Goal: Task Accomplishment & Management: Use online tool/utility

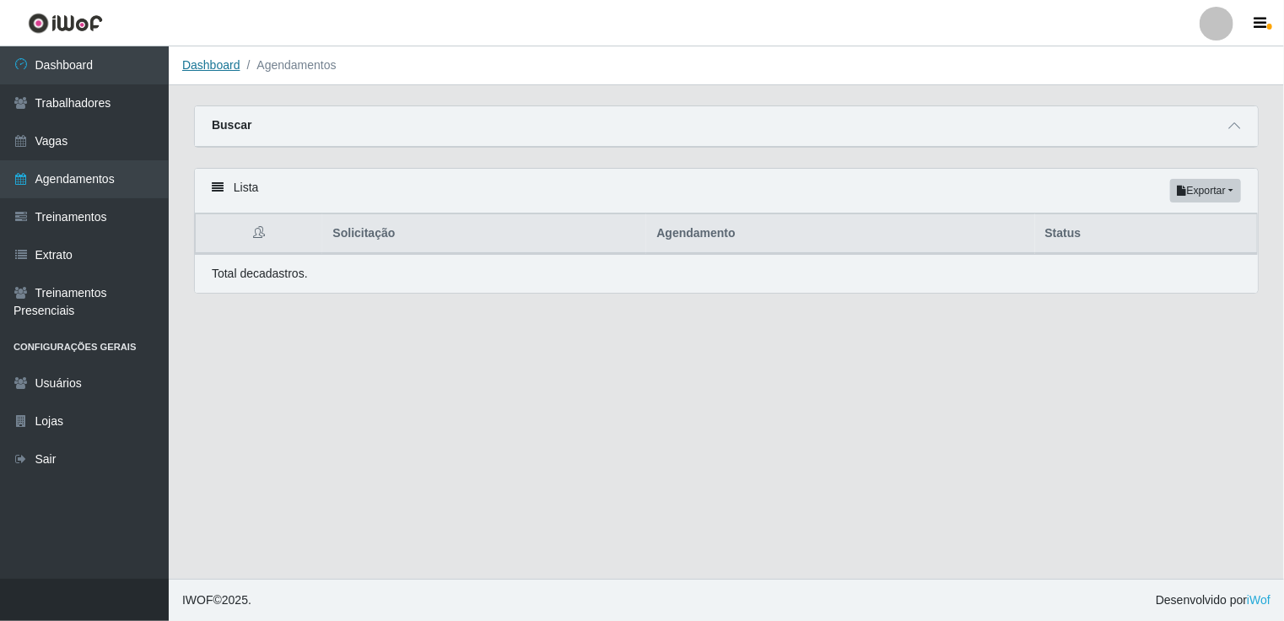
click at [199, 62] on link "Dashboard" at bounding box center [211, 64] width 58 height 13
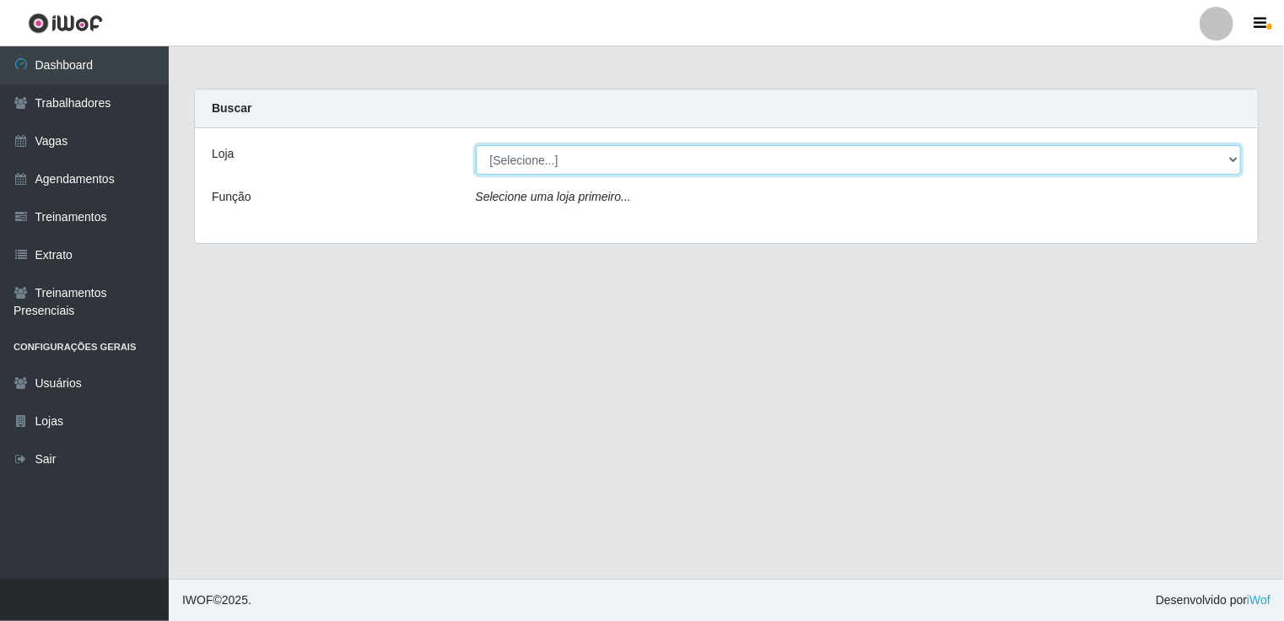
click at [1237, 161] on select "[Selecione...] [GEOGRAPHIC_DATA] - Shopping [GEOGRAPHIC_DATA]" at bounding box center [859, 160] width 766 height 30
select select "424"
click at [476, 145] on select "[Selecione...] [GEOGRAPHIC_DATA] - Shopping [GEOGRAPHIC_DATA]" at bounding box center [859, 160] width 766 height 30
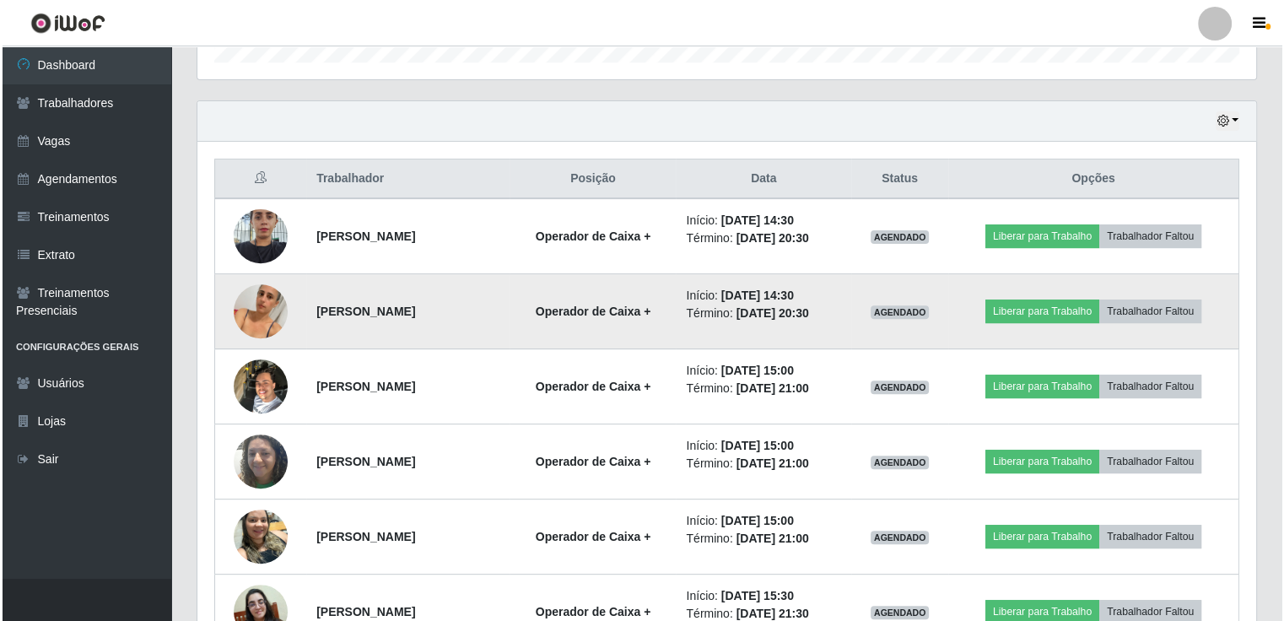
scroll to position [542, 0]
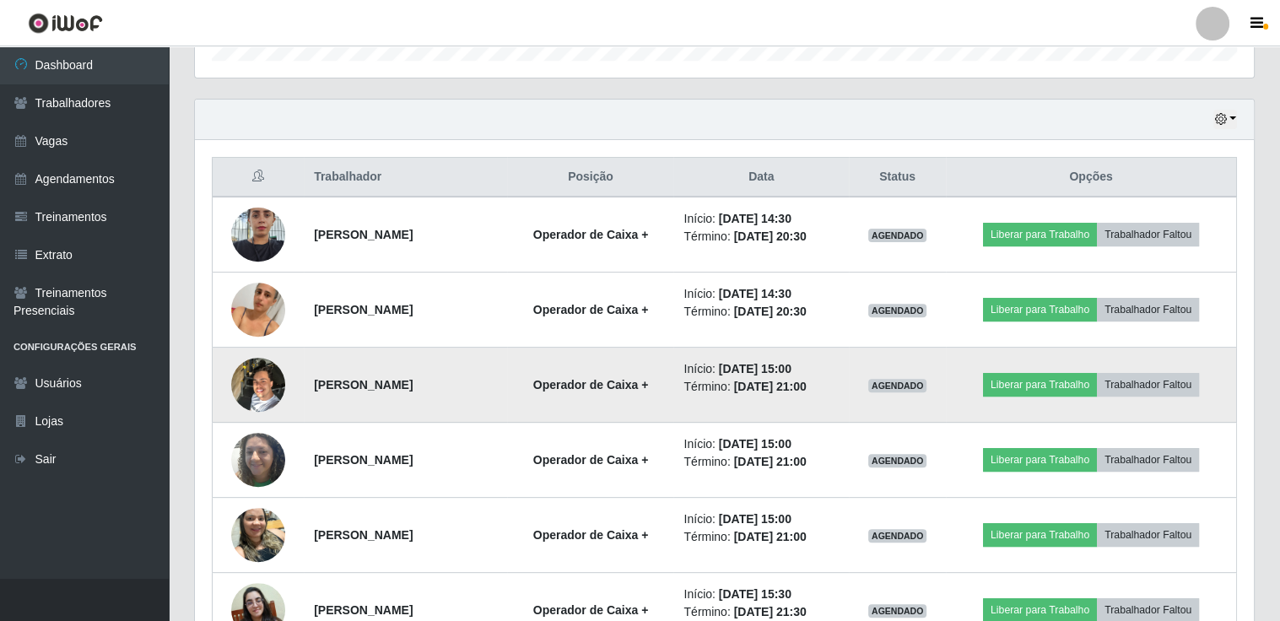
click at [247, 385] on img at bounding box center [258, 384] width 54 height 72
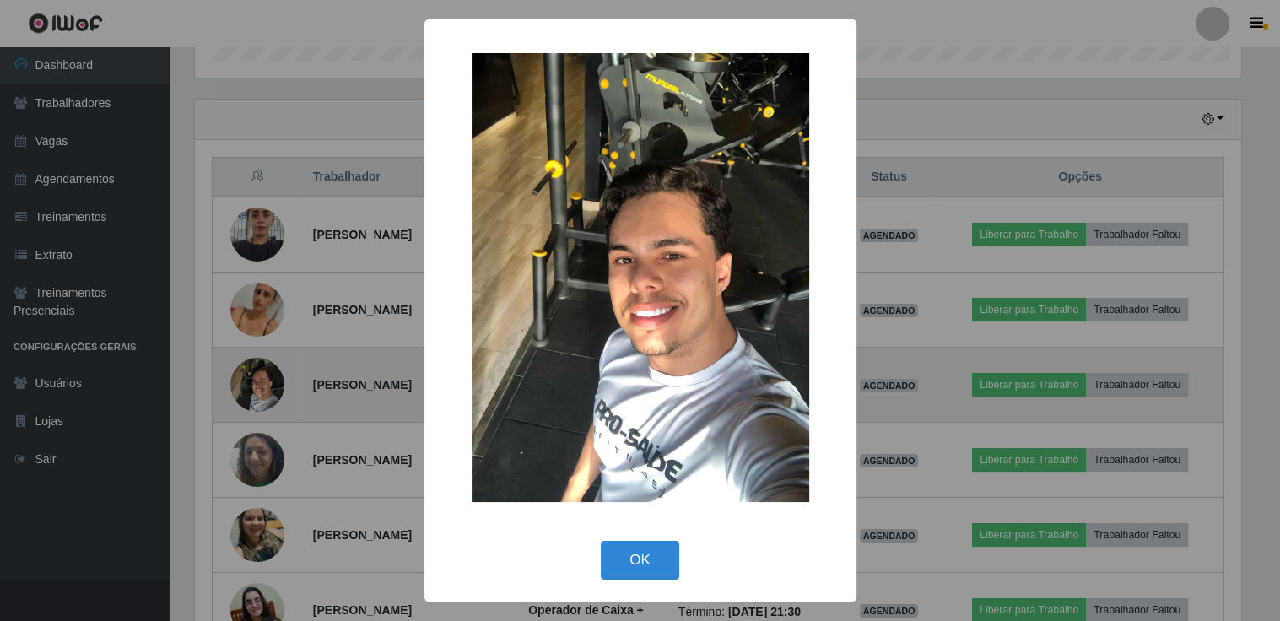
scroll to position [350, 1051]
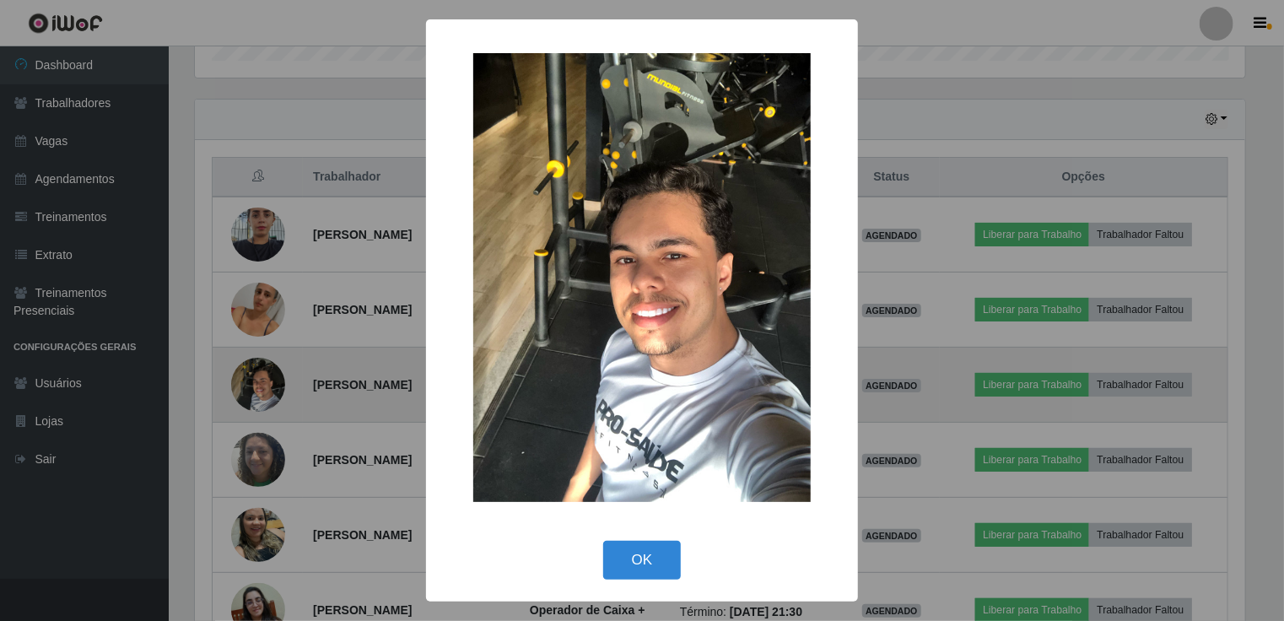
click at [247, 385] on div "× OK Cancel" at bounding box center [642, 310] width 1284 height 621
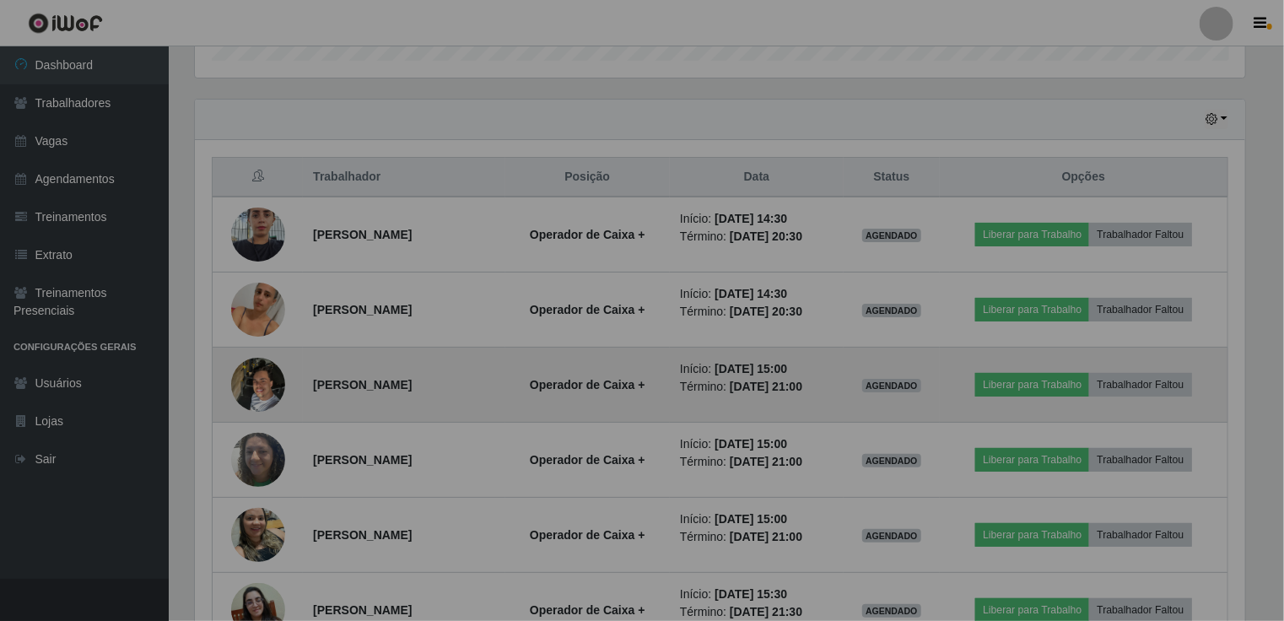
scroll to position [350, 1059]
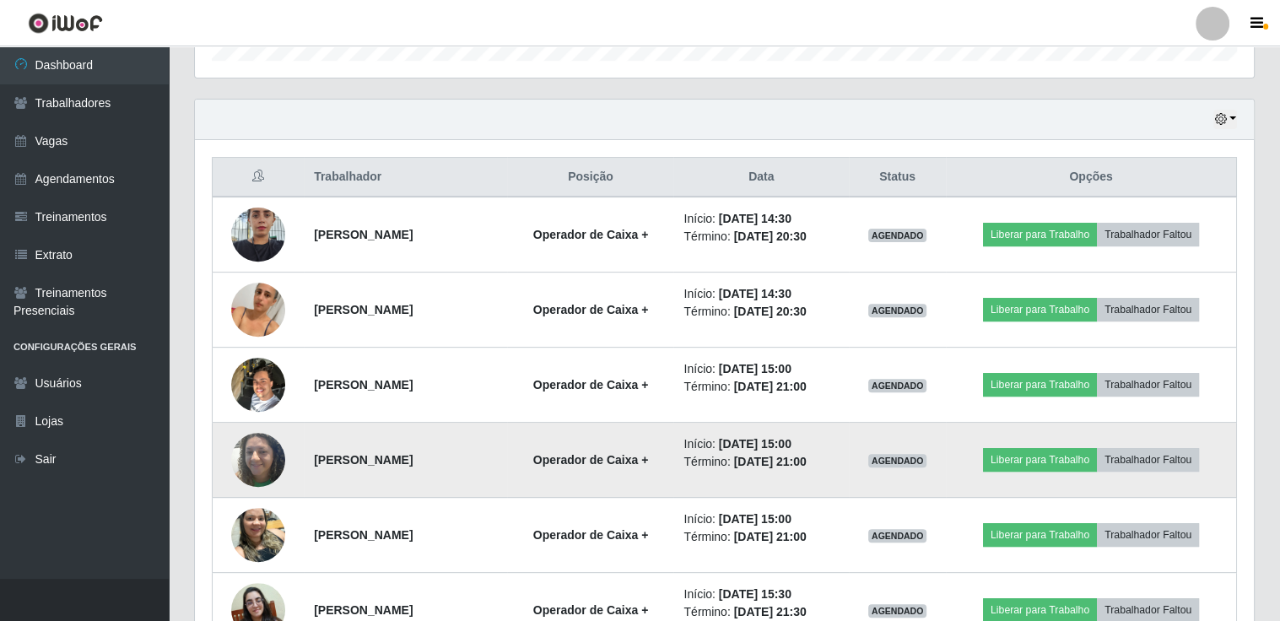
click at [270, 450] on img at bounding box center [258, 459] width 54 height 72
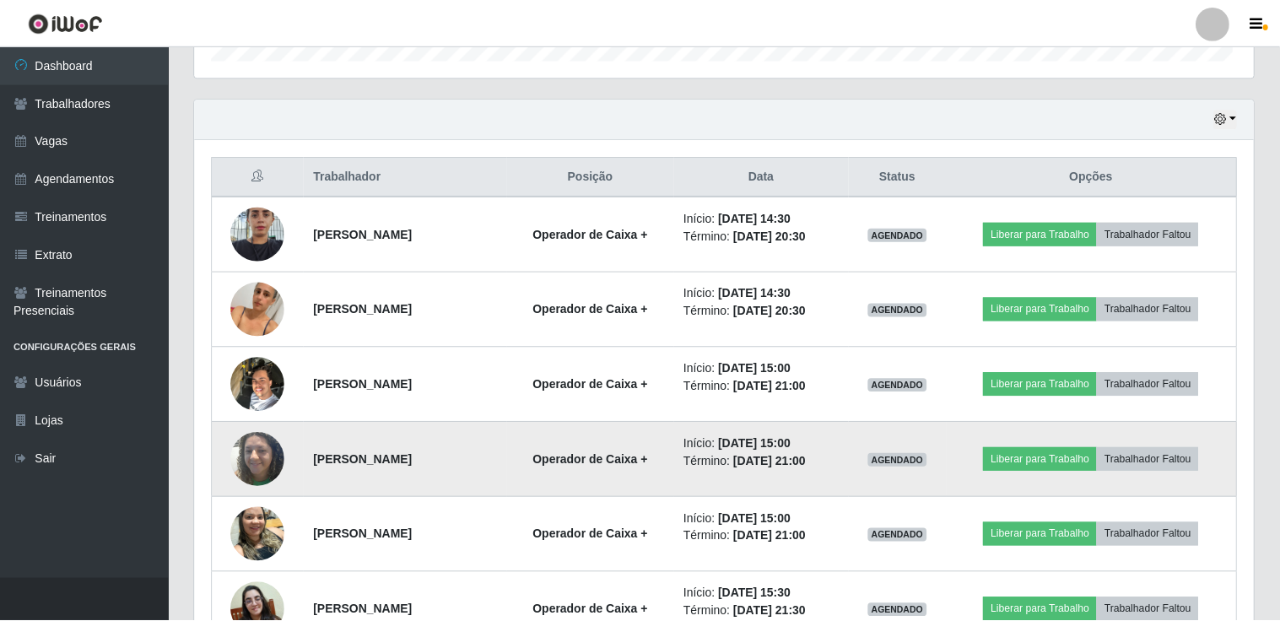
scroll to position [350, 1051]
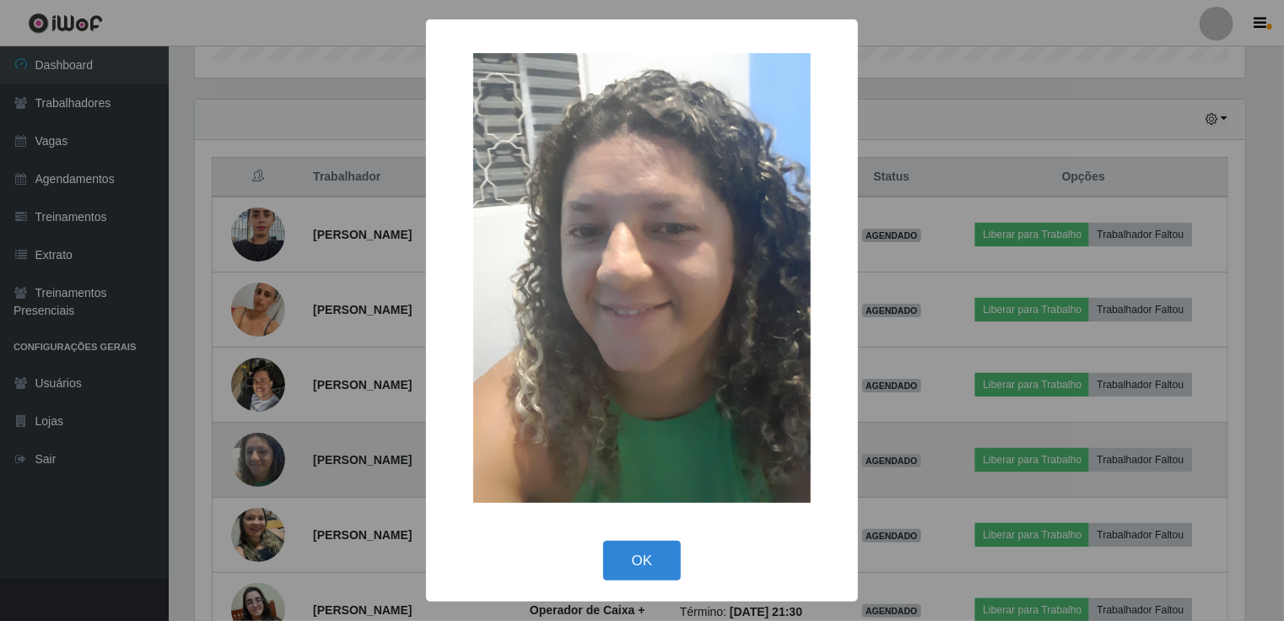
click at [270, 450] on div "× OK Cancel" at bounding box center [642, 310] width 1284 height 621
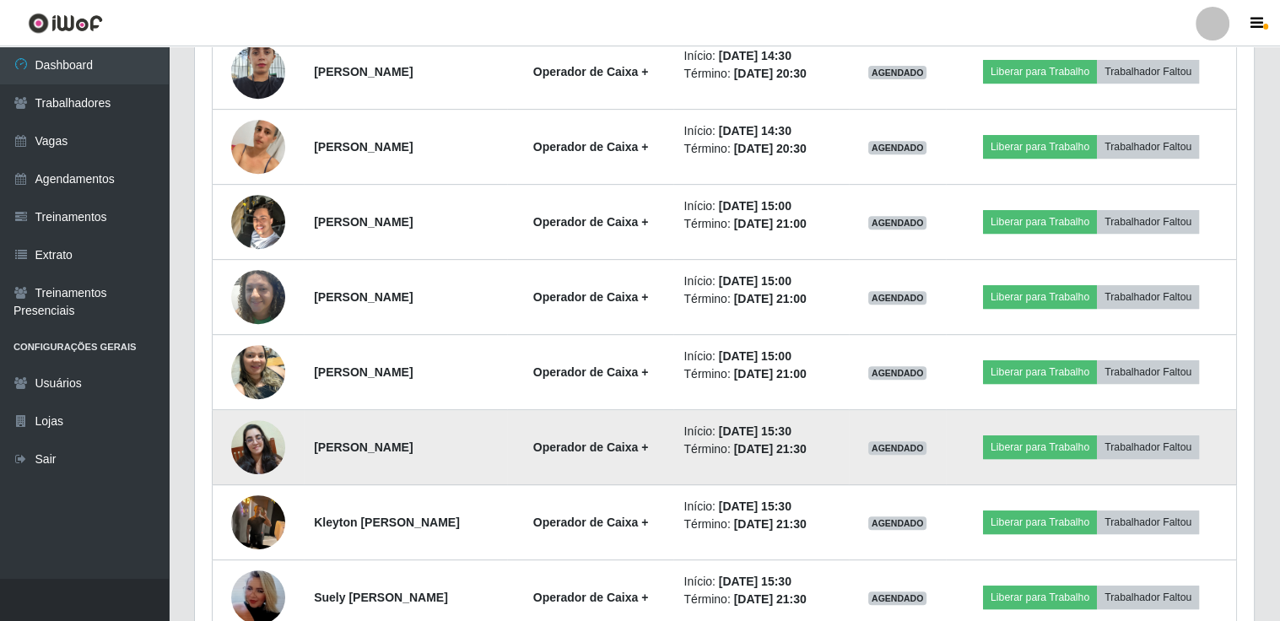
scroll to position [711, 0]
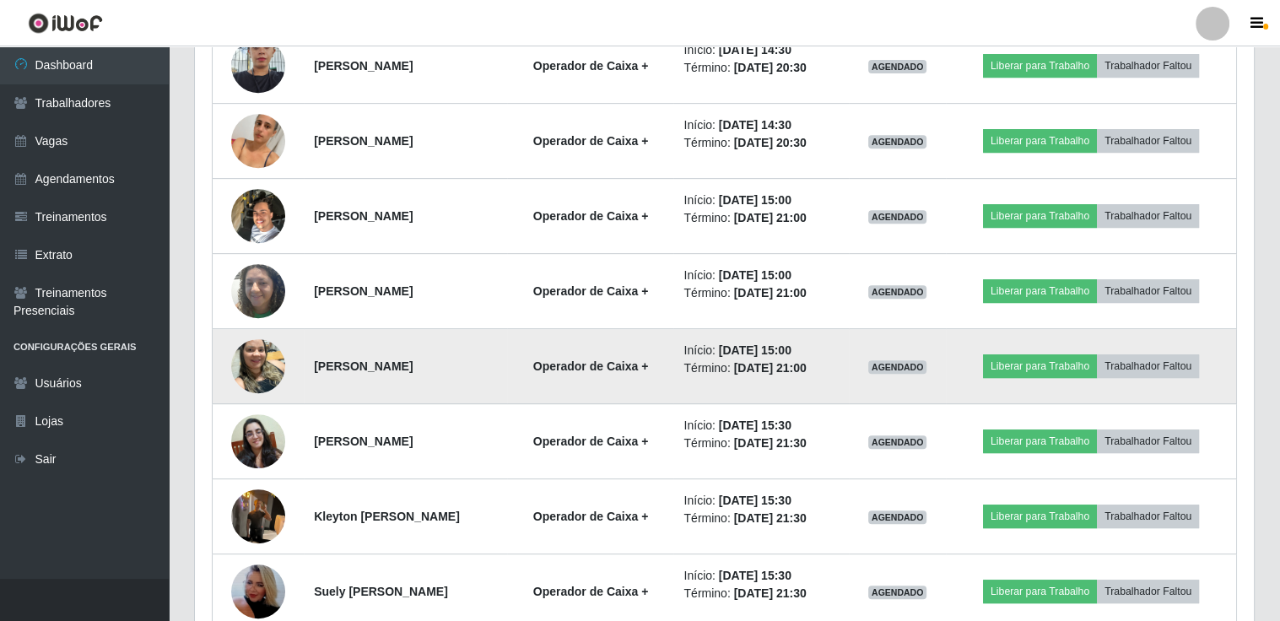
click at [245, 364] on img at bounding box center [258, 366] width 54 height 72
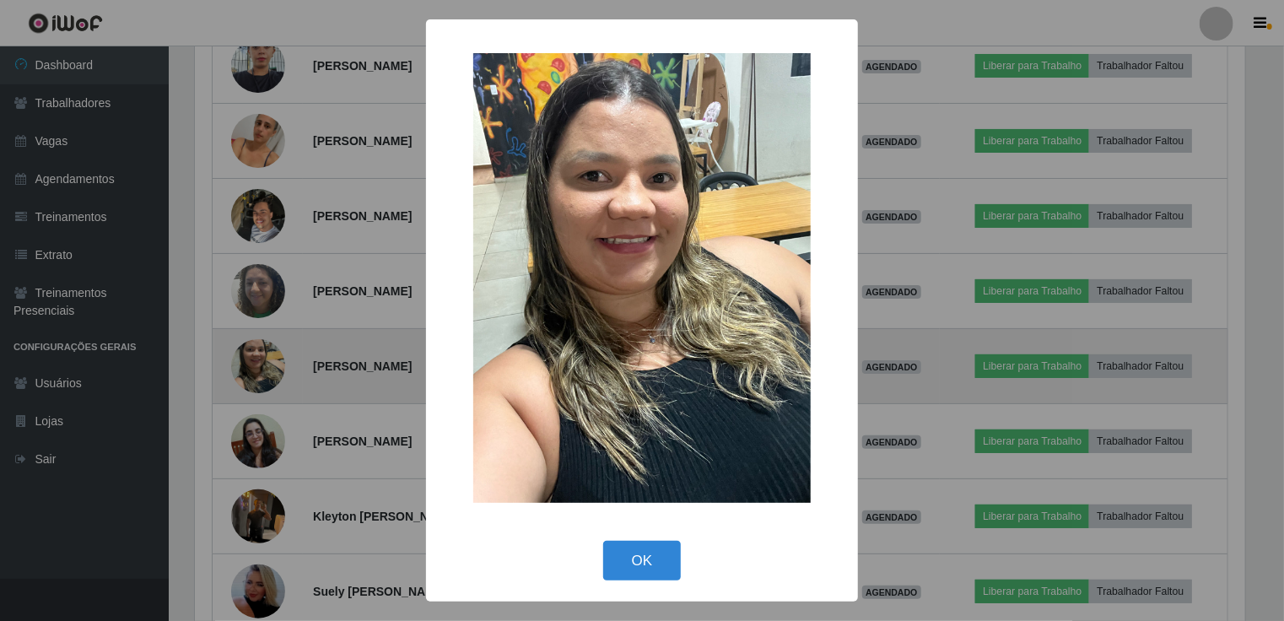
click at [245, 364] on div "× OK Cancel" at bounding box center [642, 310] width 1284 height 621
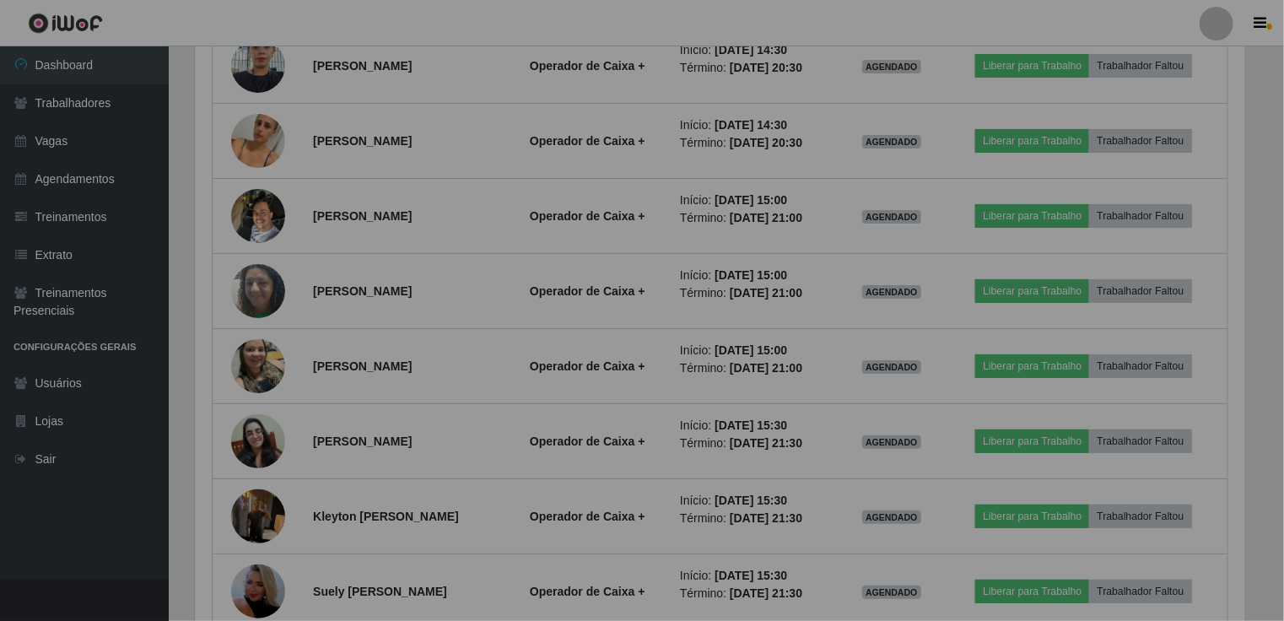
scroll to position [350, 1059]
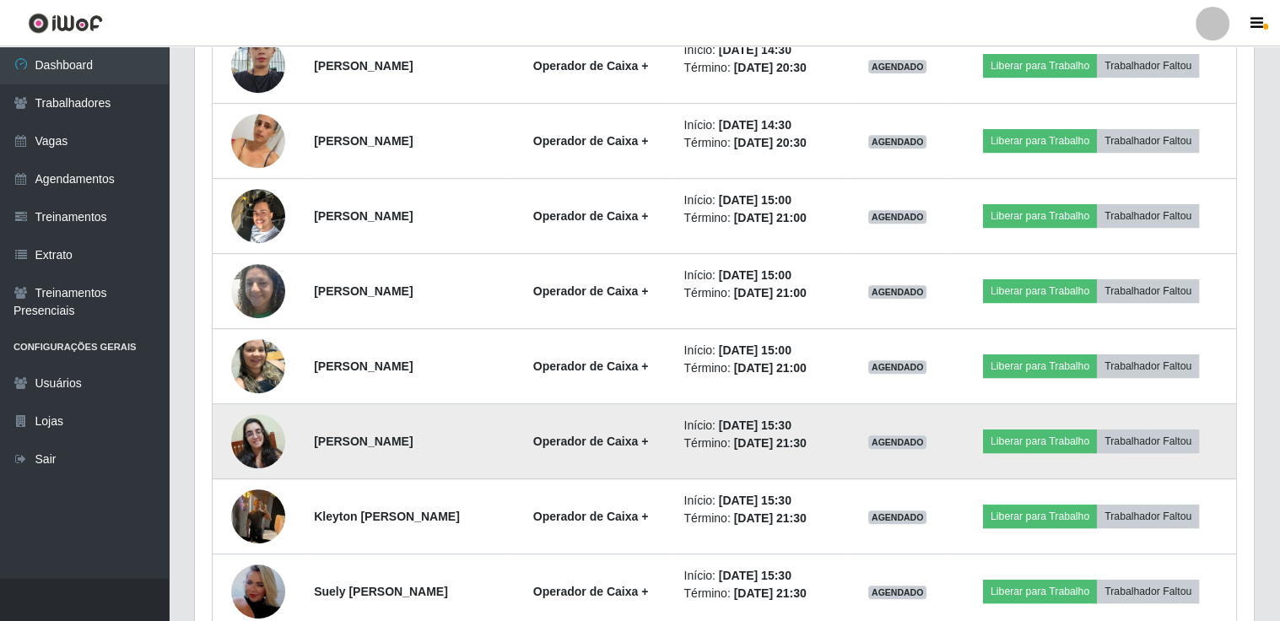
click at [252, 434] on img at bounding box center [258, 441] width 54 height 54
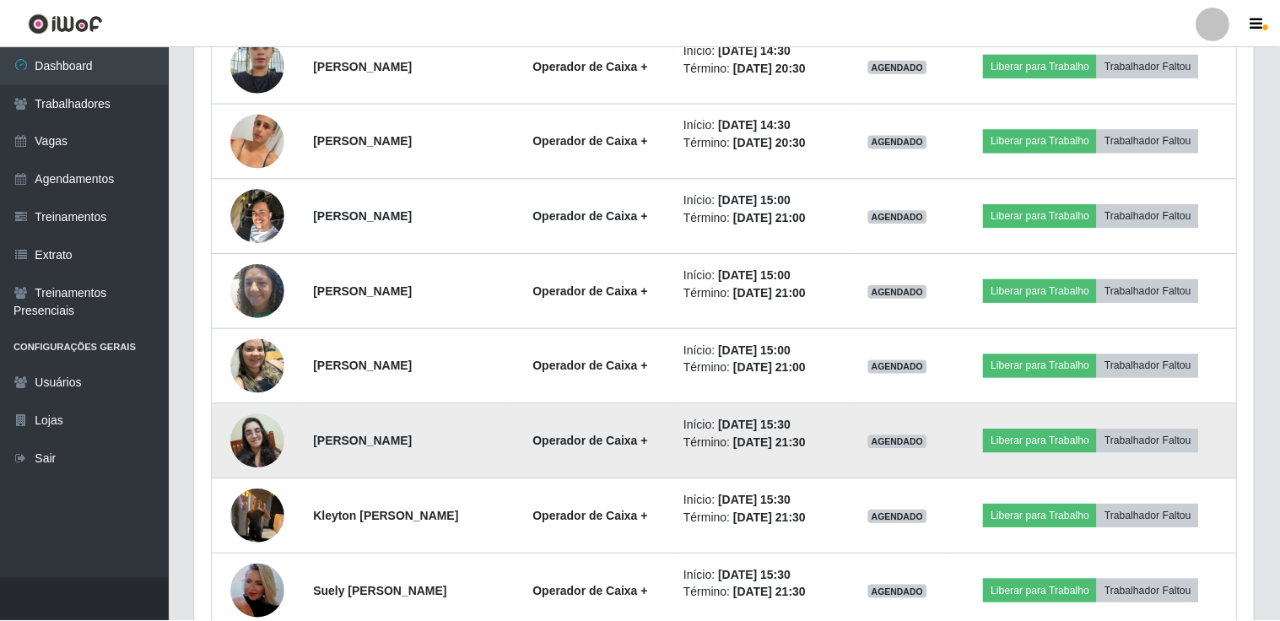
scroll to position [350, 1051]
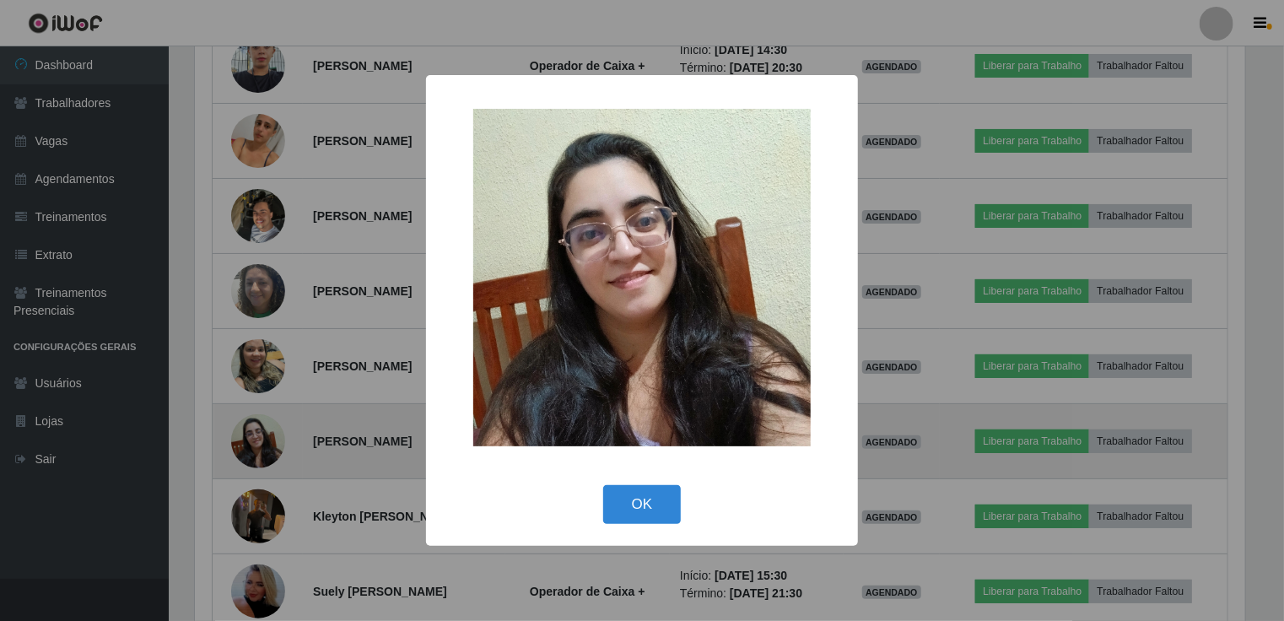
click at [252, 434] on div "× OK Cancel" at bounding box center [642, 310] width 1284 height 621
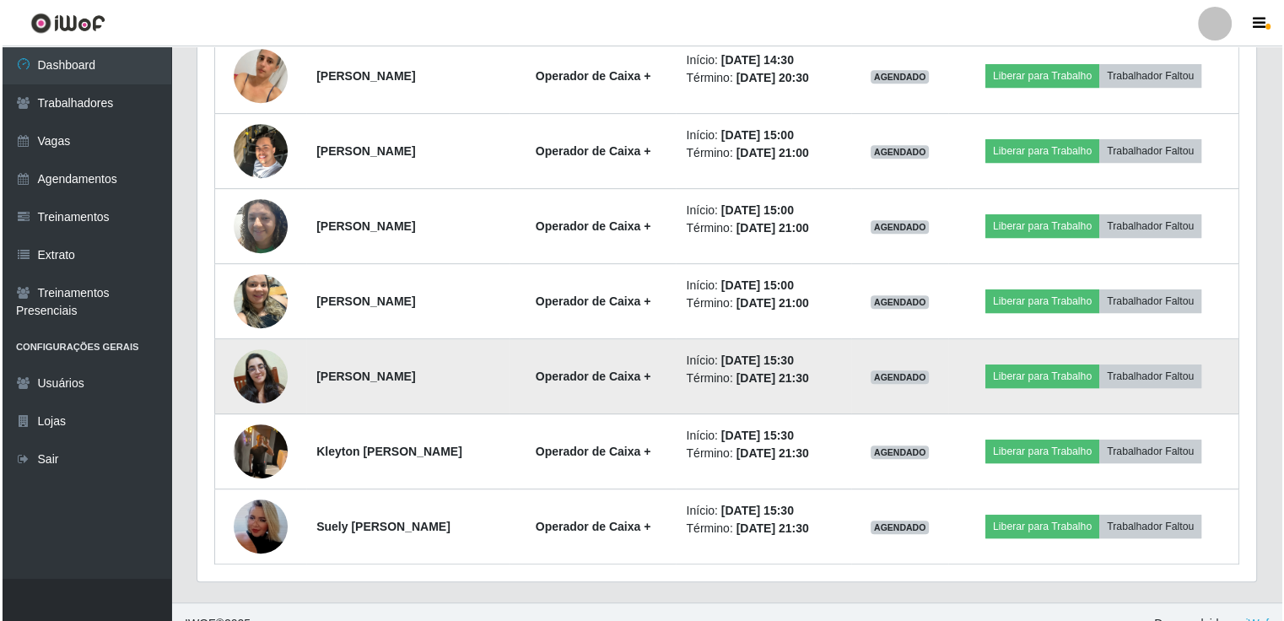
scroll to position [795, 0]
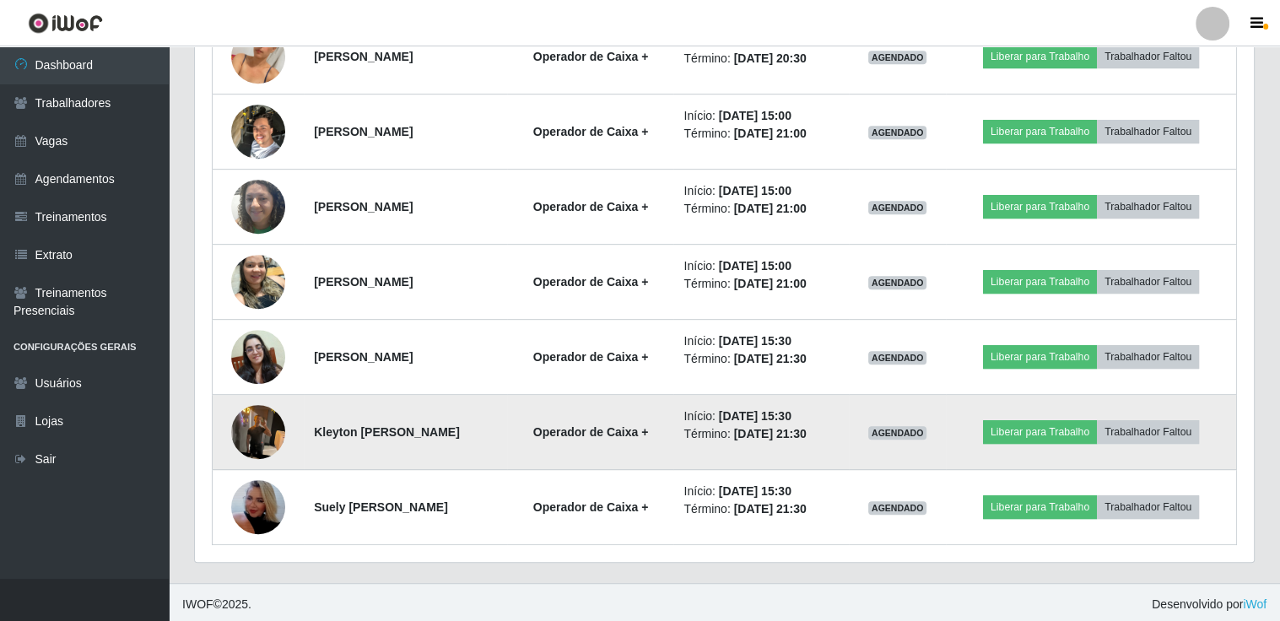
click at [251, 418] on img at bounding box center [258, 432] width 54 height 72
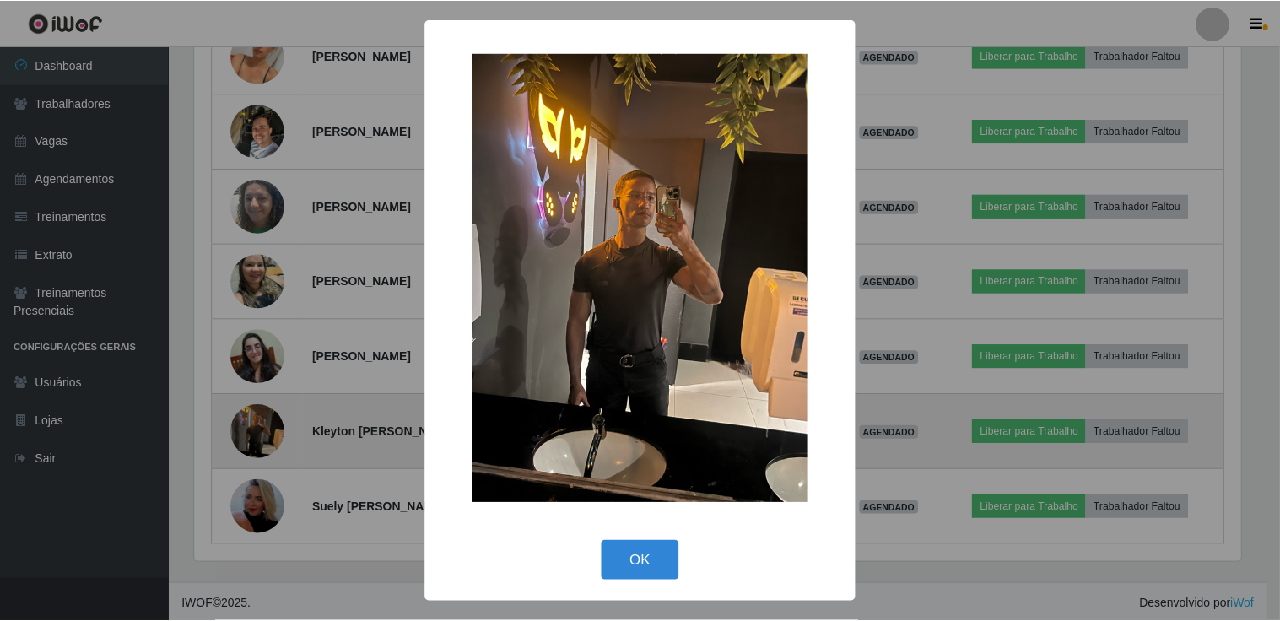
scroll to position [350, 1051]
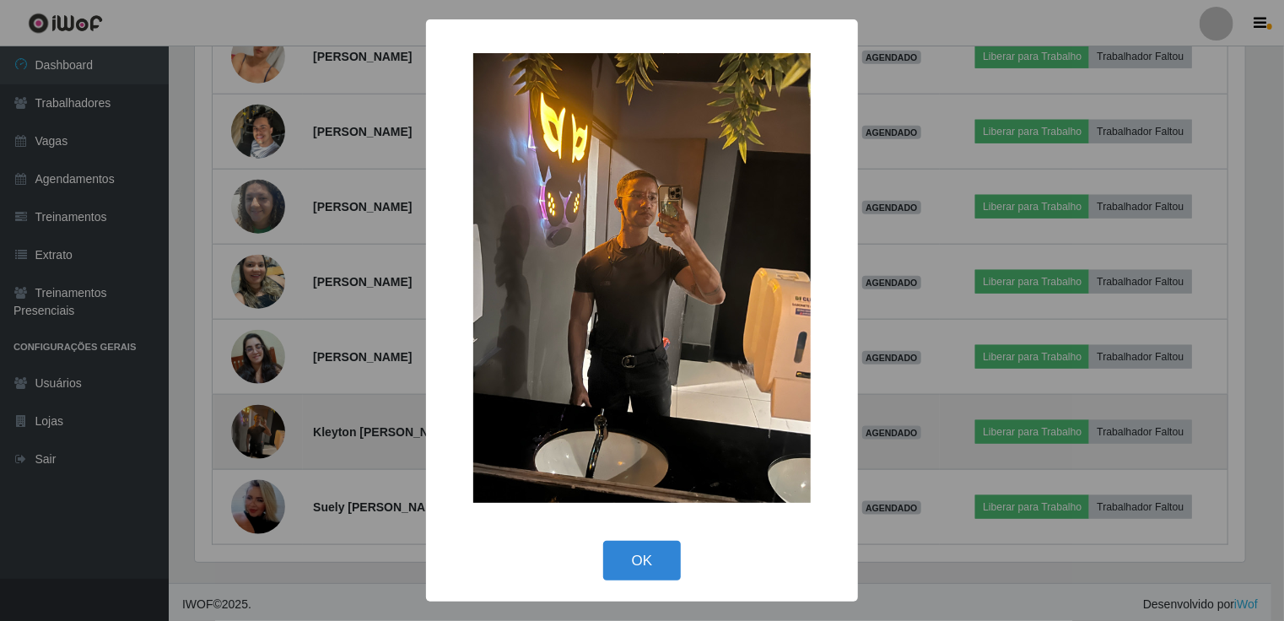
click at [251, 418] on div "× OK Cancel" at bounding box center [642, 310] width 1284 height 621
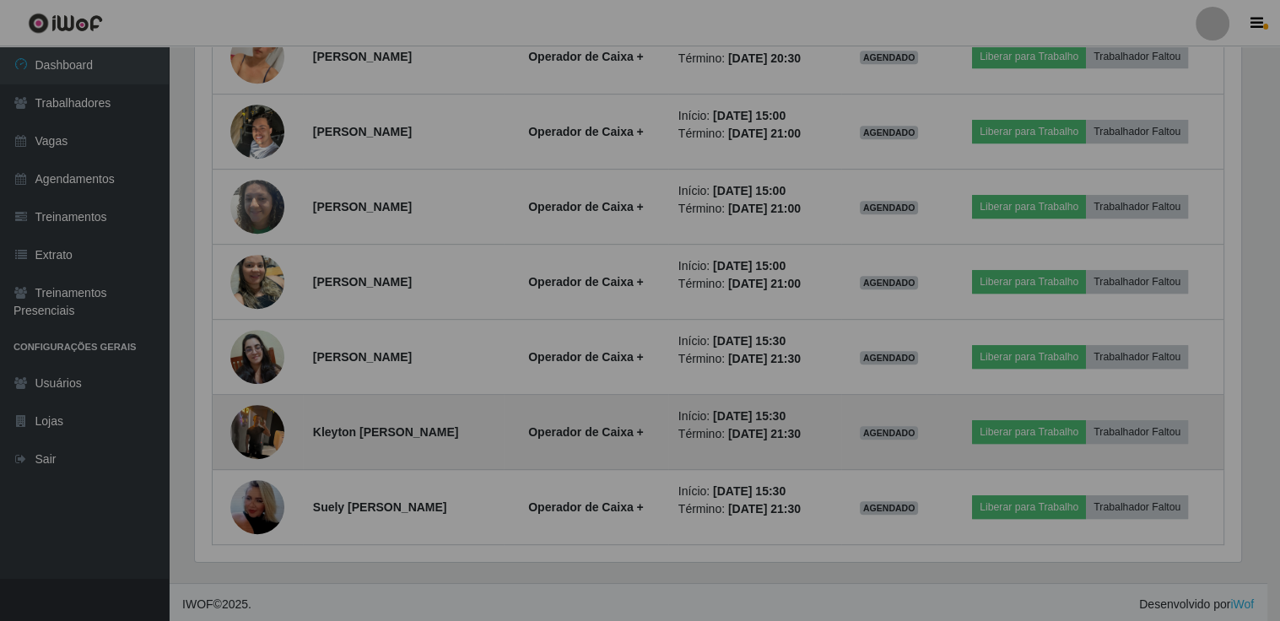
scroll to position [350, 1059]
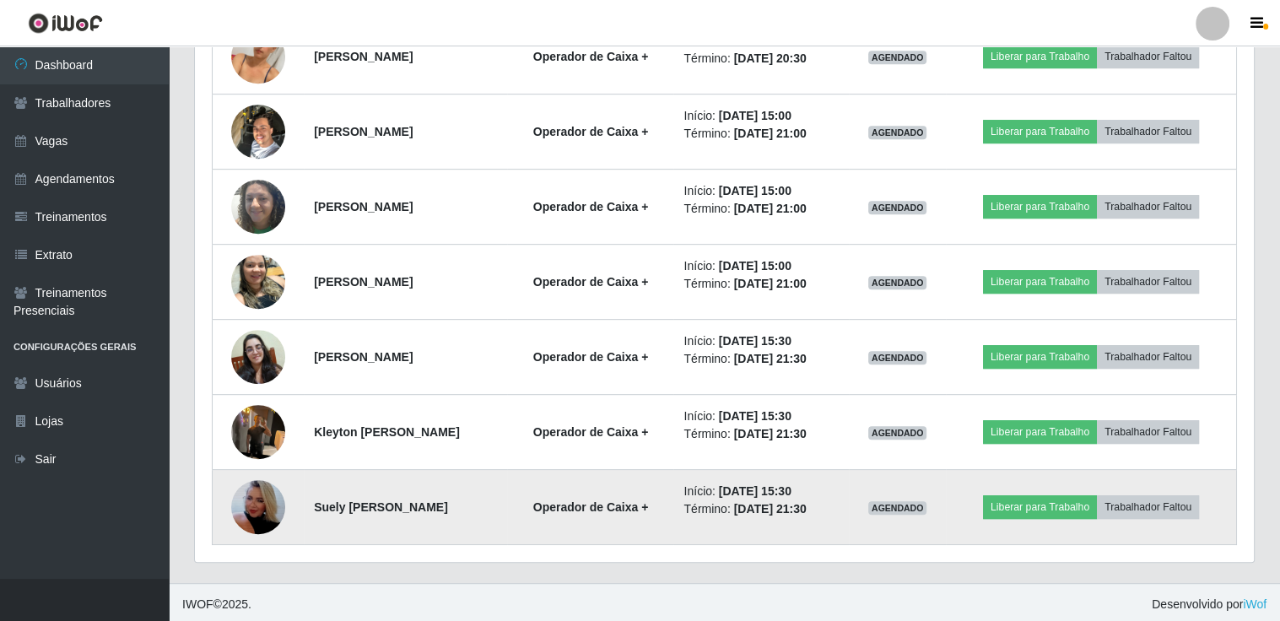
click at [251, 495] on img at bounding box center [258, 507] width 54 height 96
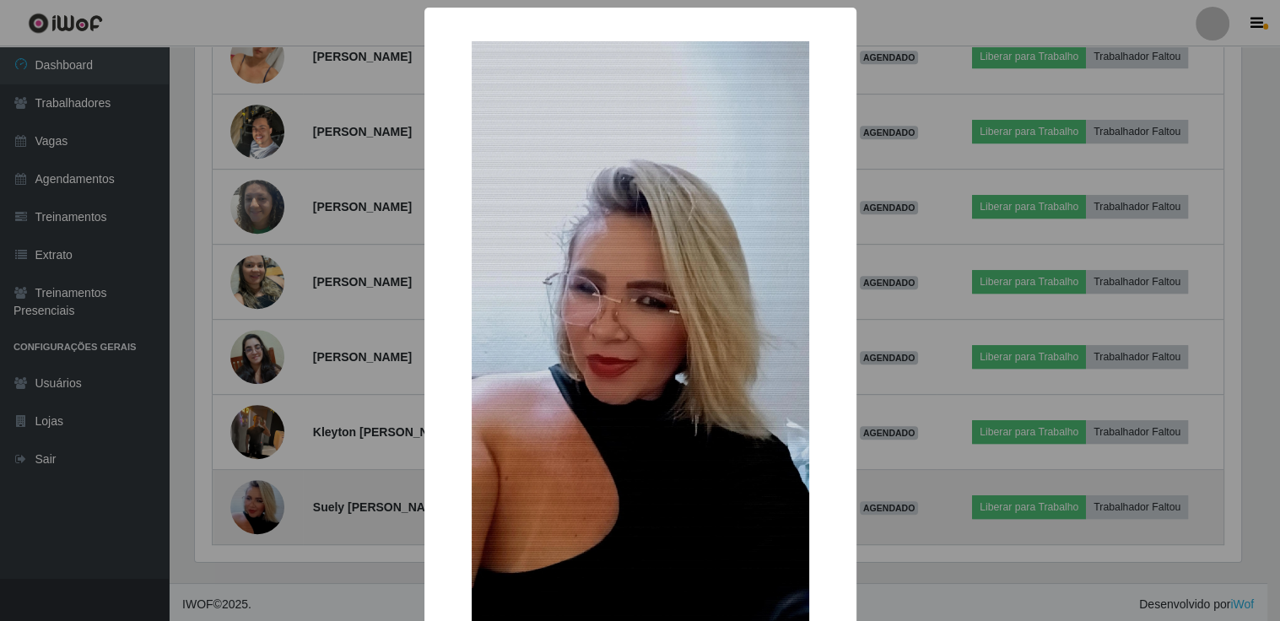
scroll to position [0, 0]
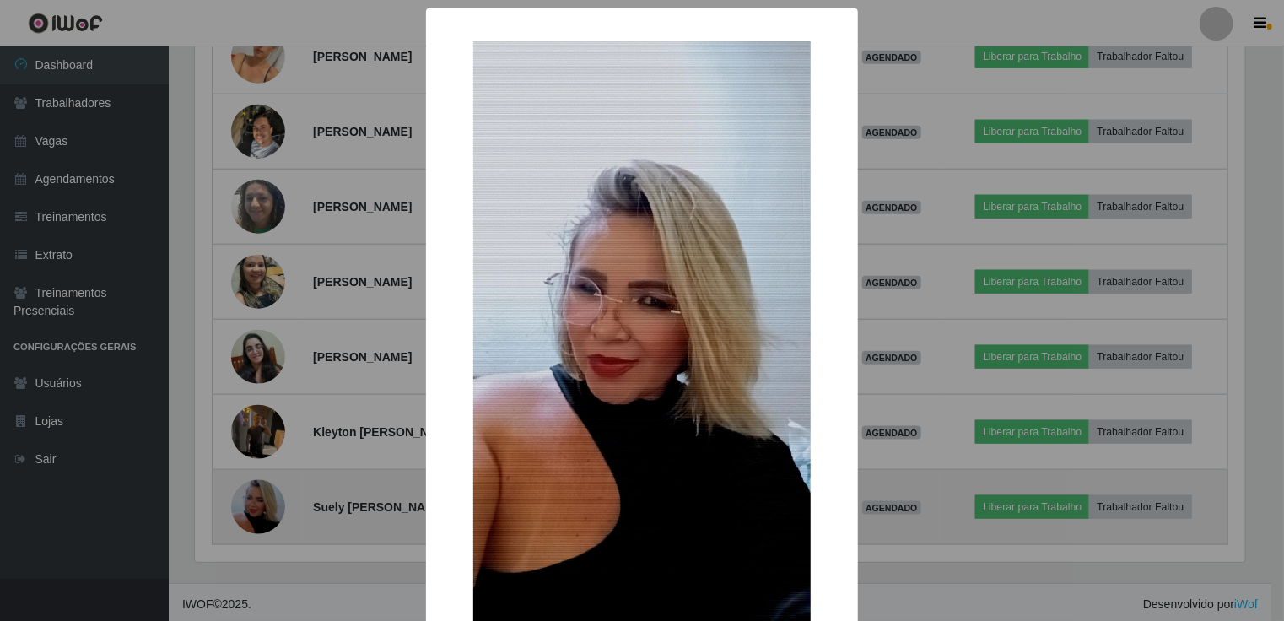
click at [251, 495] on div "× OK Cancel" at bounding box center [642, 310] width 1284 height 621
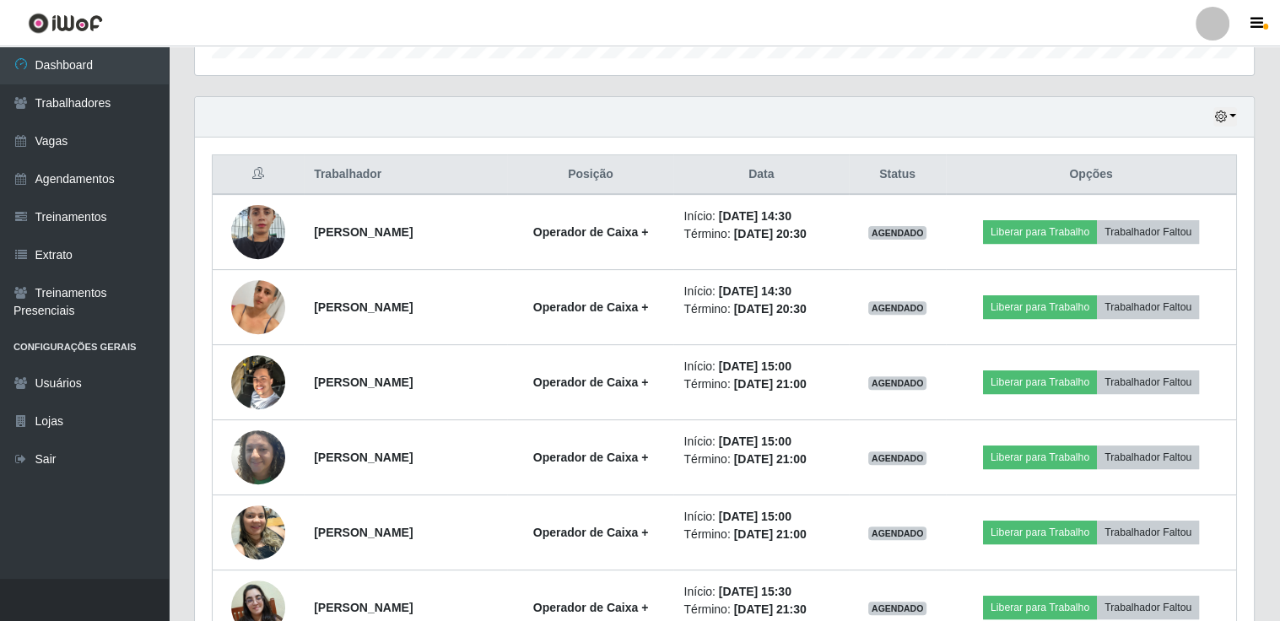
scroll to position [542, 0]
